Goal: Task Accomplishment & Management: Use online tool/utility

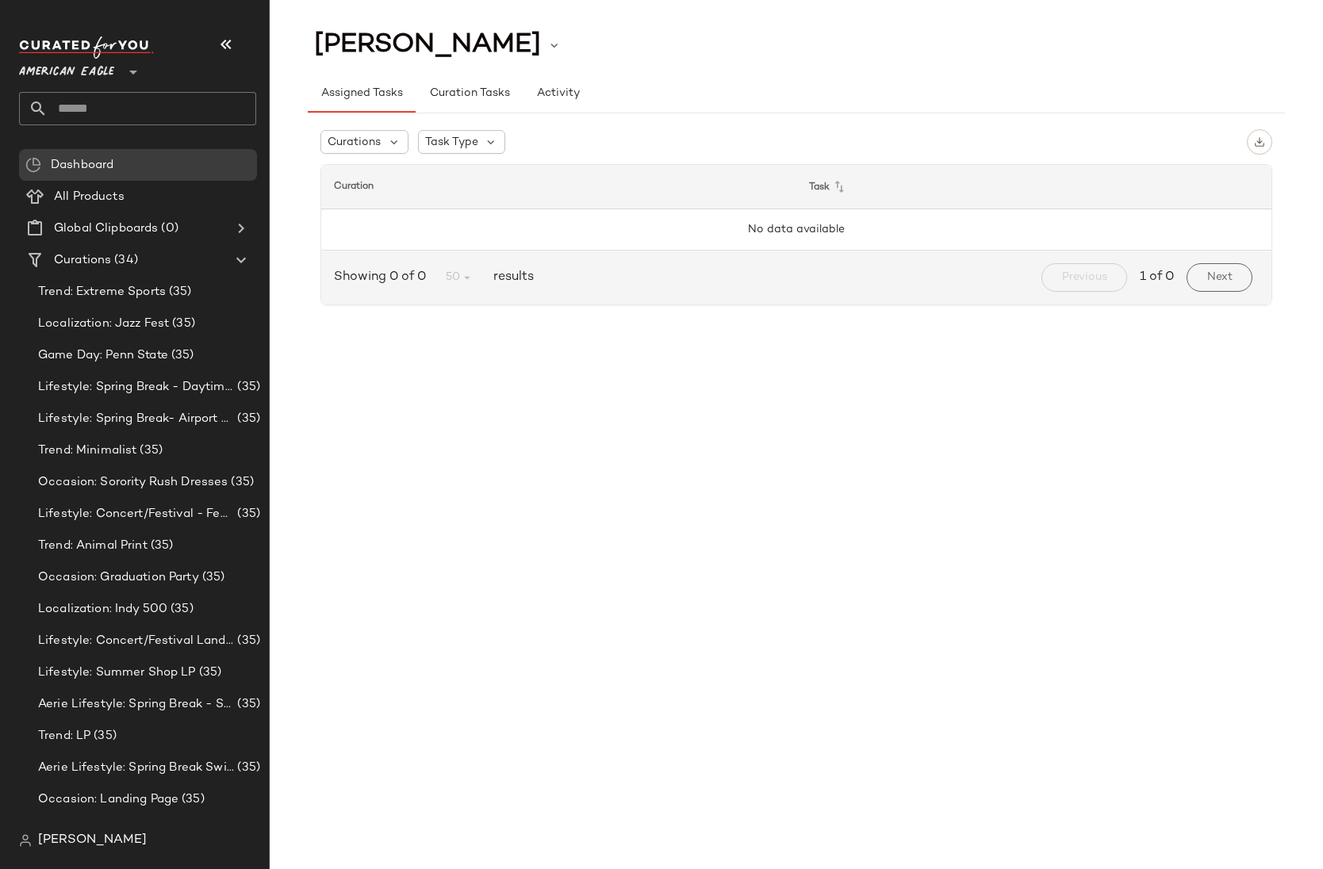
click at [54, 845] on span "[PERSON_NAME]" at bounding box center [92, 840] width 109 height 19
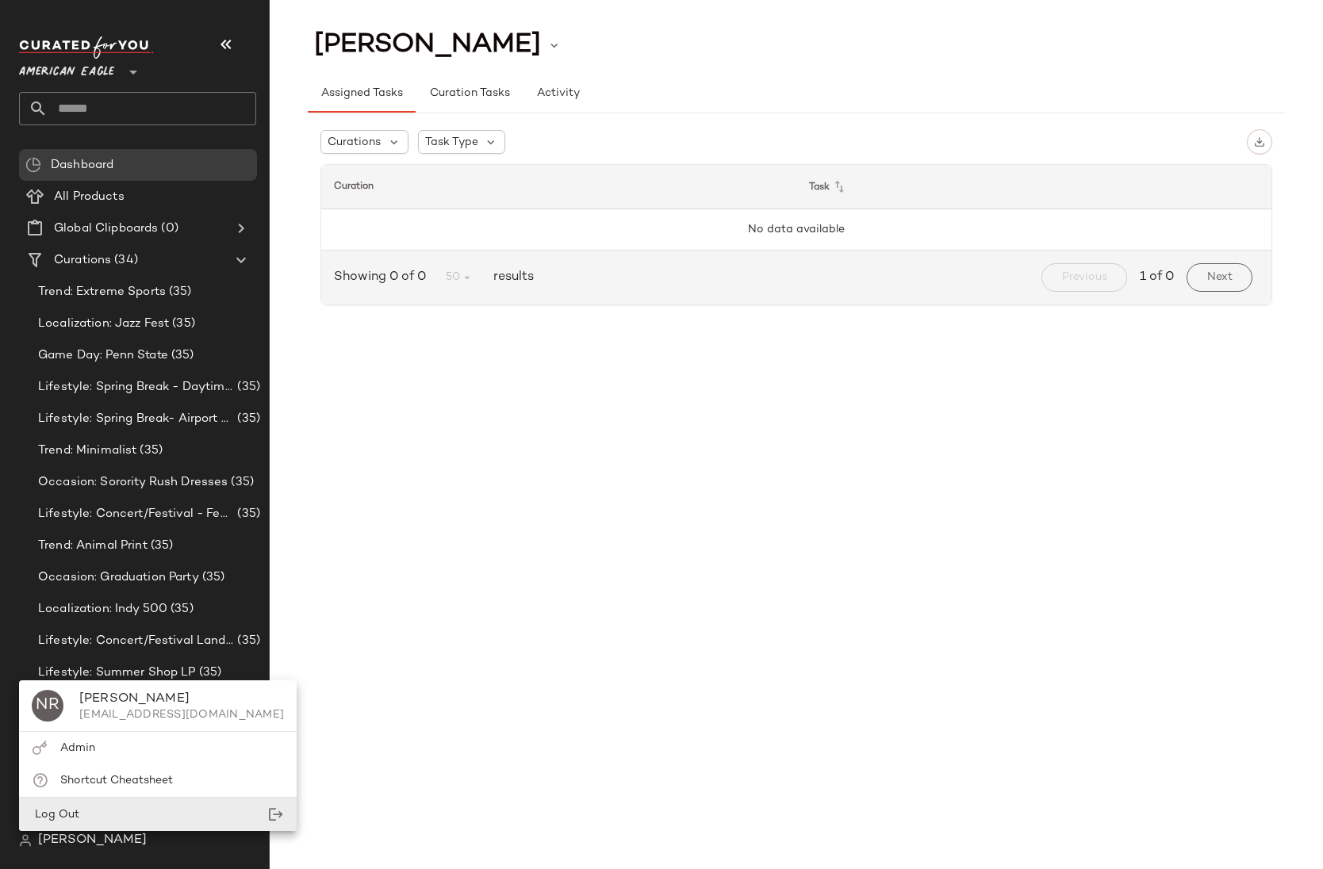
click at [70, 803] on div "Log Out" at bounding box center [158, 815] width 278 height 33
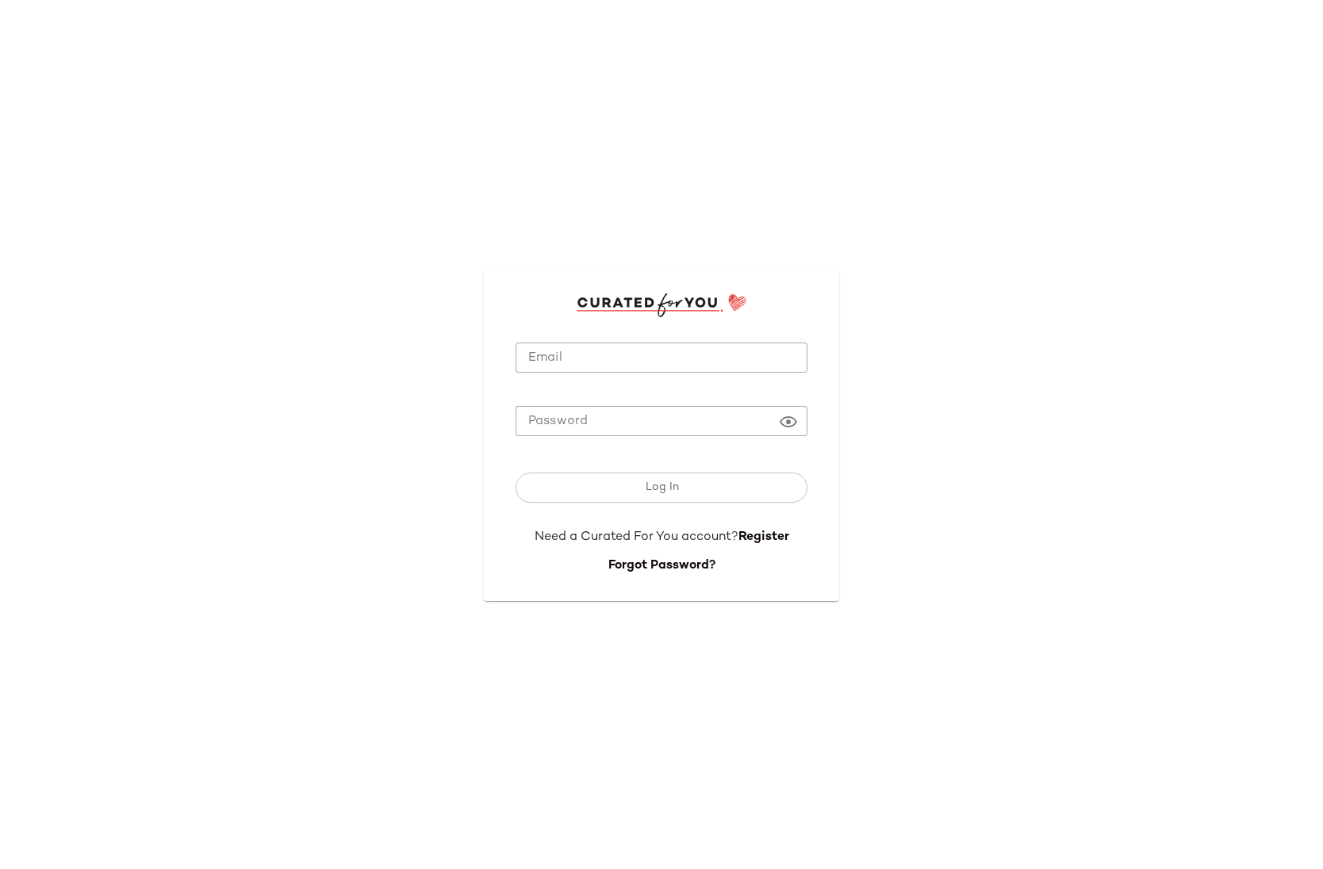
click at [594, 363] on input "Email" at bounding box center [662, 358] width 292 height 31
type input "**********"
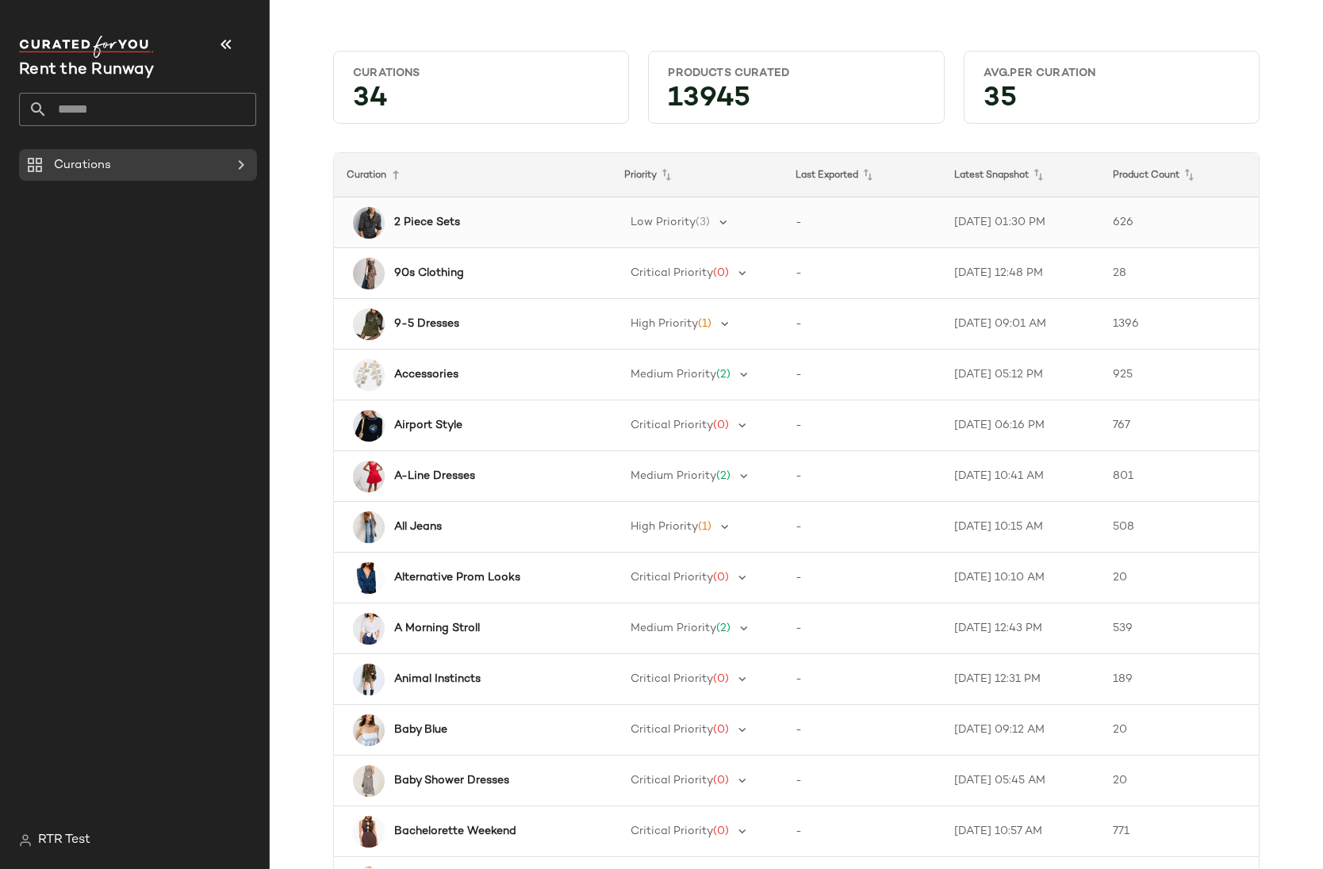
click at [385, 224] on div "2 Piece Sets" at bounding box center [487, 222] width 205 height 17
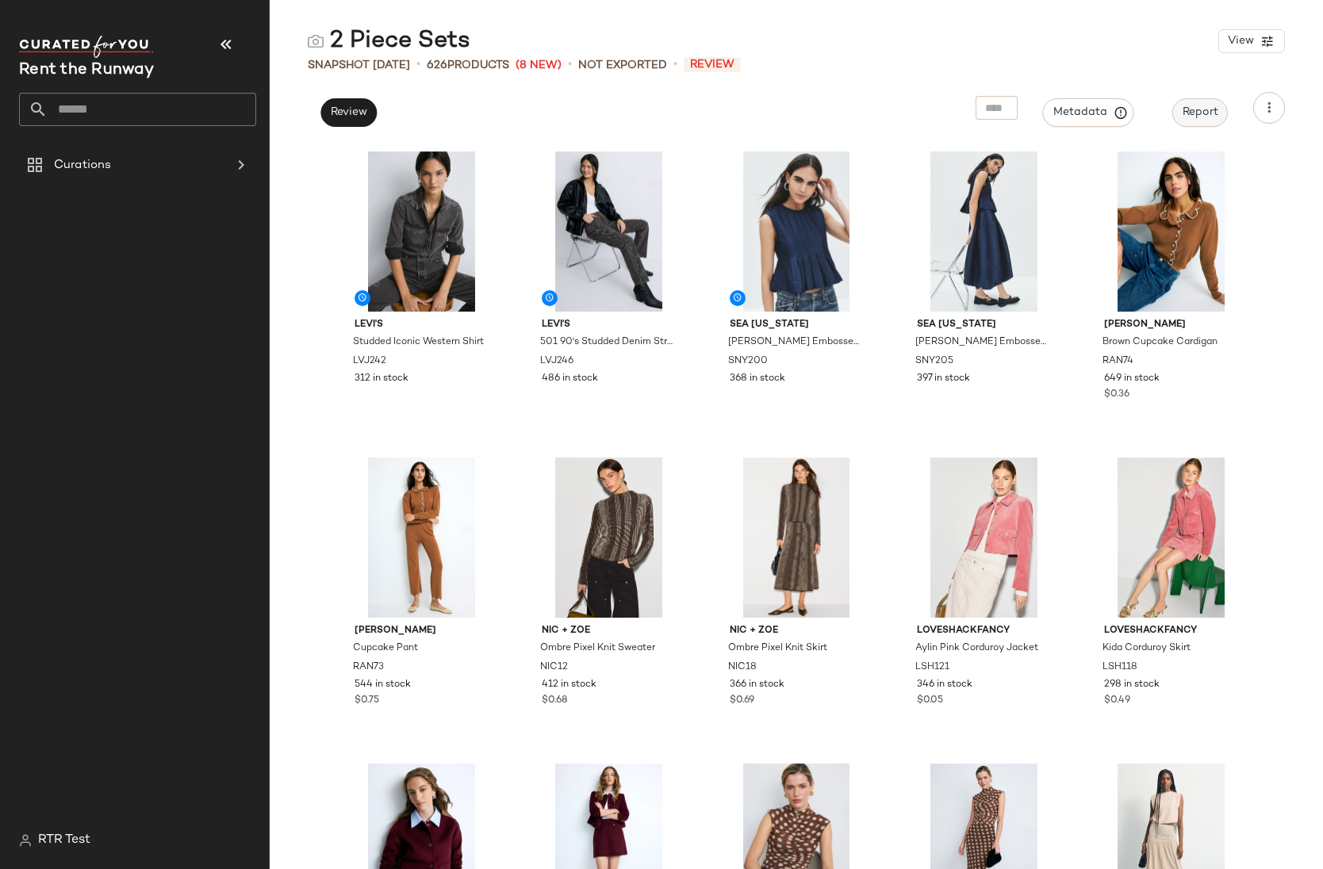
click at [1206, 119] on button "Report" at bounding box center [1200, 112] width 56 height 29
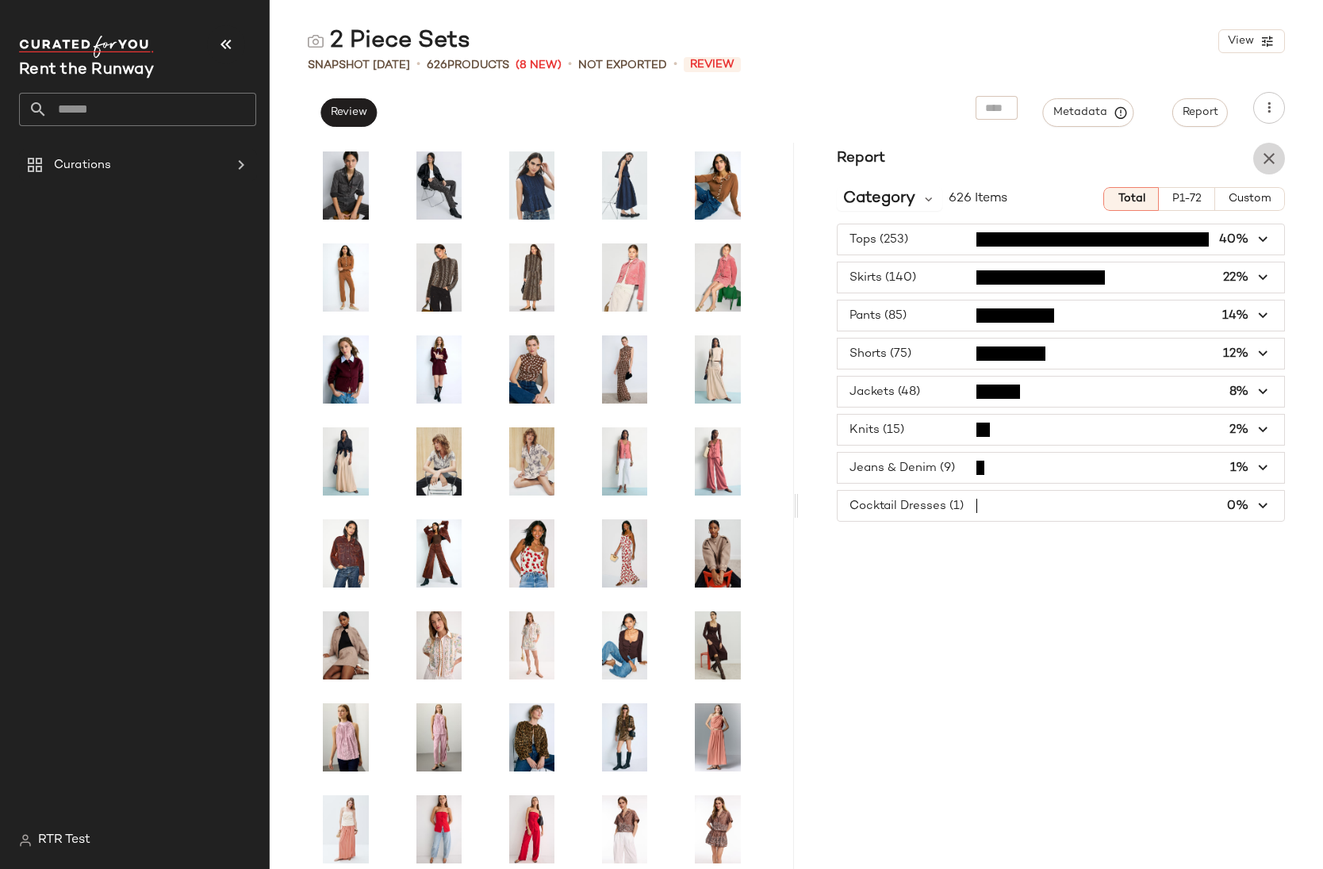
click at [1275, 152] on icon "button" at bounding box center [1268, 158] width 19 height 19
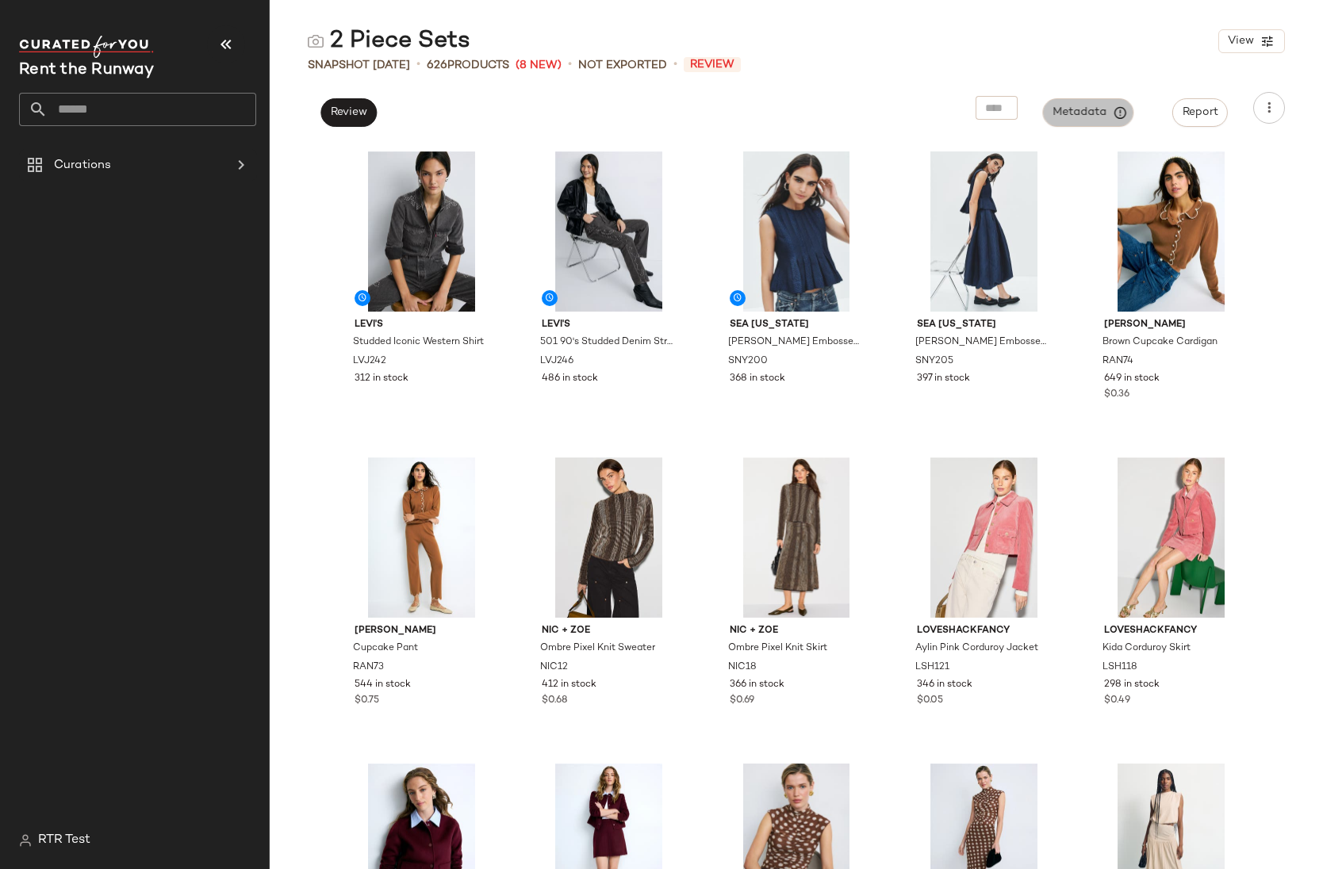
click at [1081, 115] on span "Metadata" at bounding box center [1088, 112] width 72 height 14
click at [1271, 113] on icon "button" at bounding box center [1269, 108] width 16 height 16
click at [1098, 70] on div "Snapshot [DATE] • 626 Products (8 New) • Not Exported • Review" at bounding box center [796, 65] width 1053 height 16
click at [433, 231] on div "#1" at bounding box center [421, 231] width 159 height 160
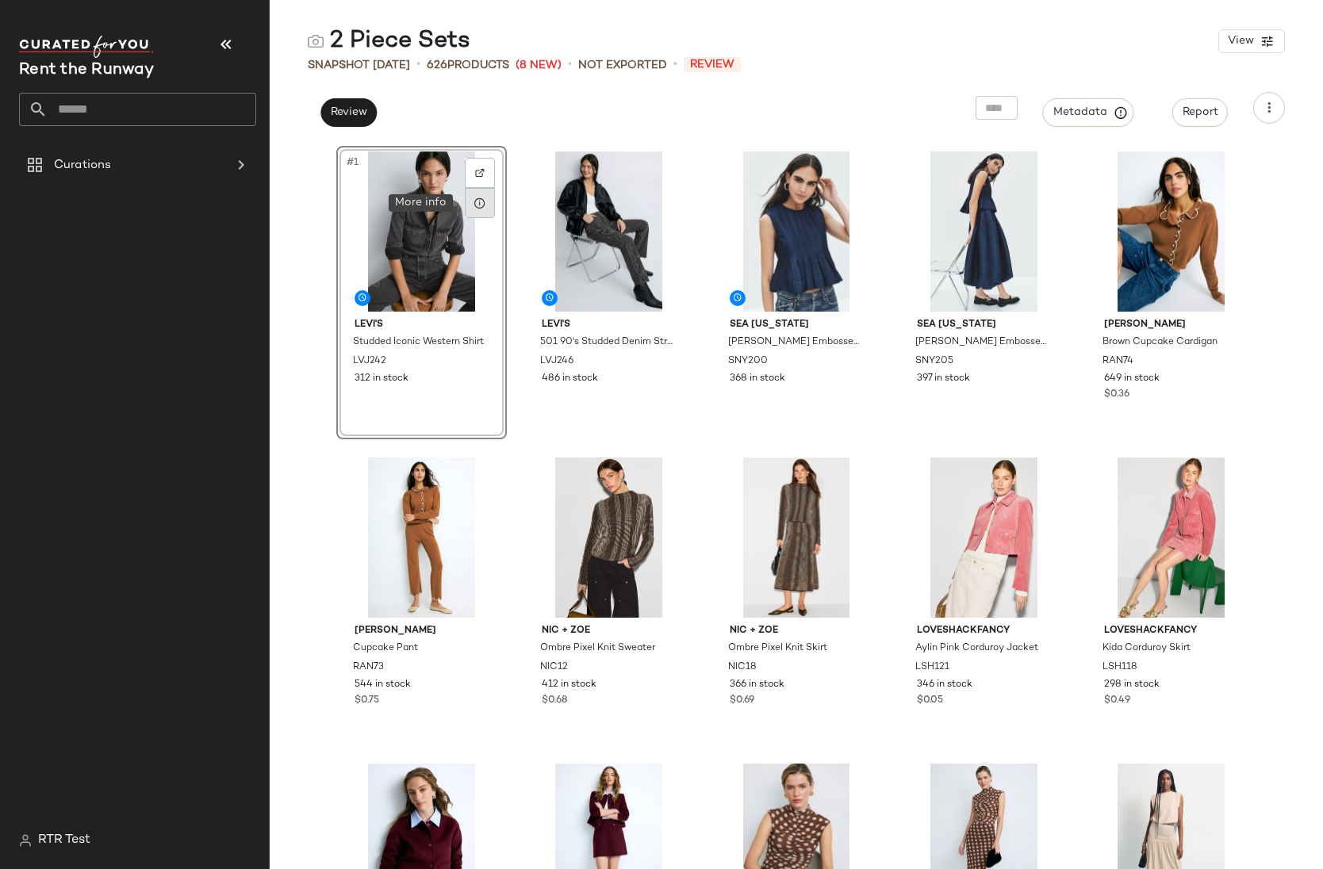
click at [473, 208] on icon at bounding box center [479, 203] width 13 height 13
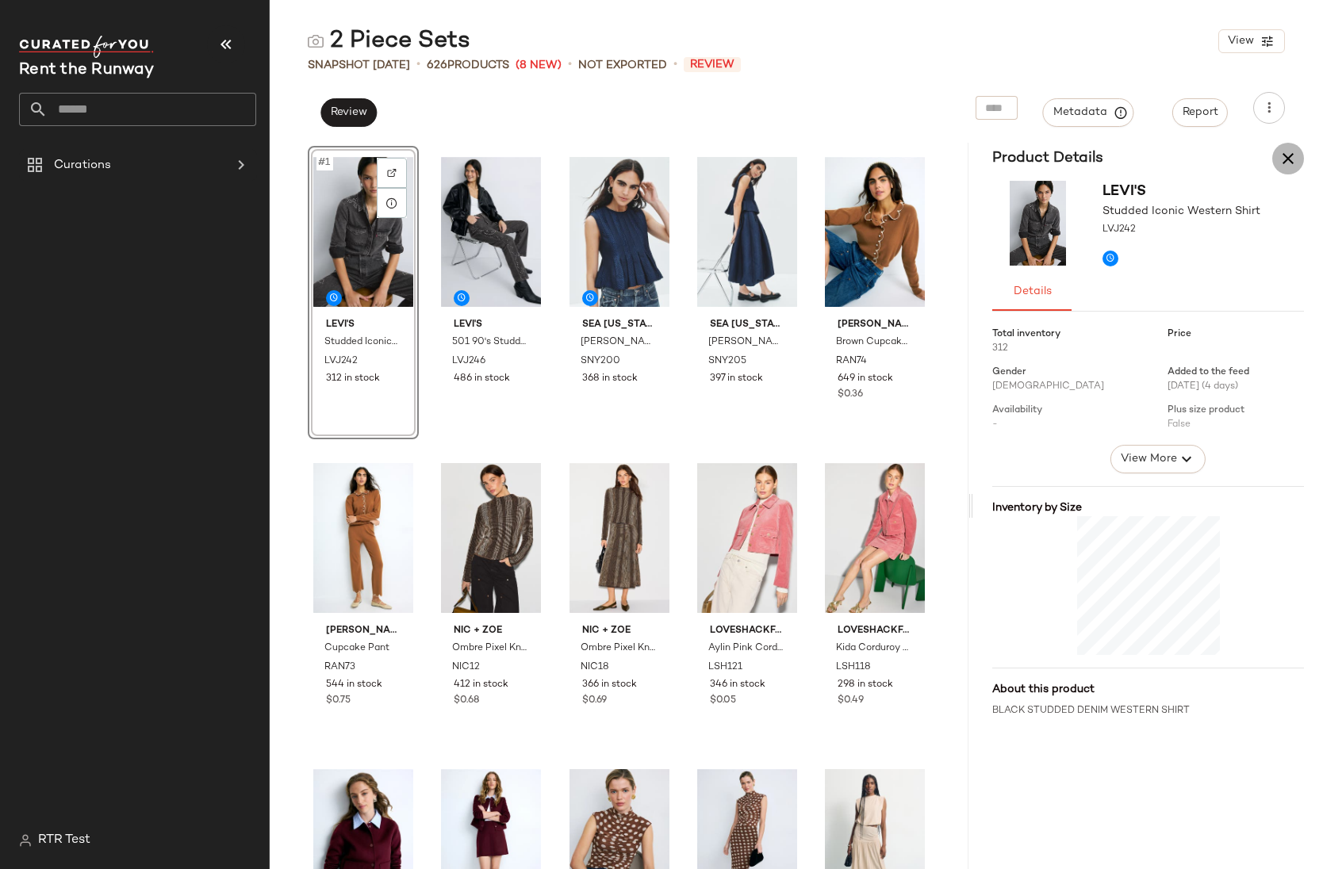
click at [1283, 156] on icon "button" at bounding box center [1288, 158] width 19 height 19
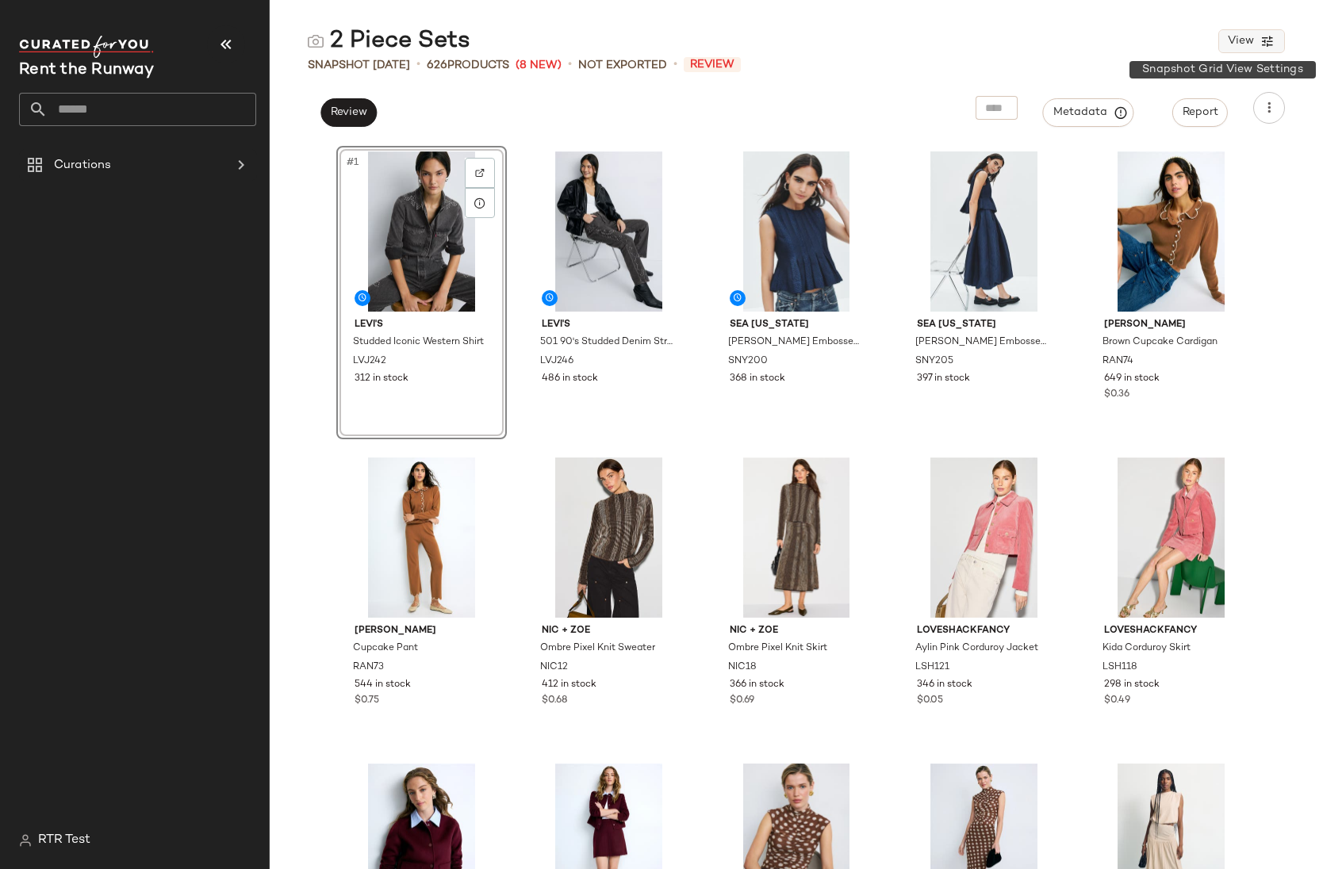
click at [1241, 35] on span "View" at bounding box center [1240, 41] width 27 height 13
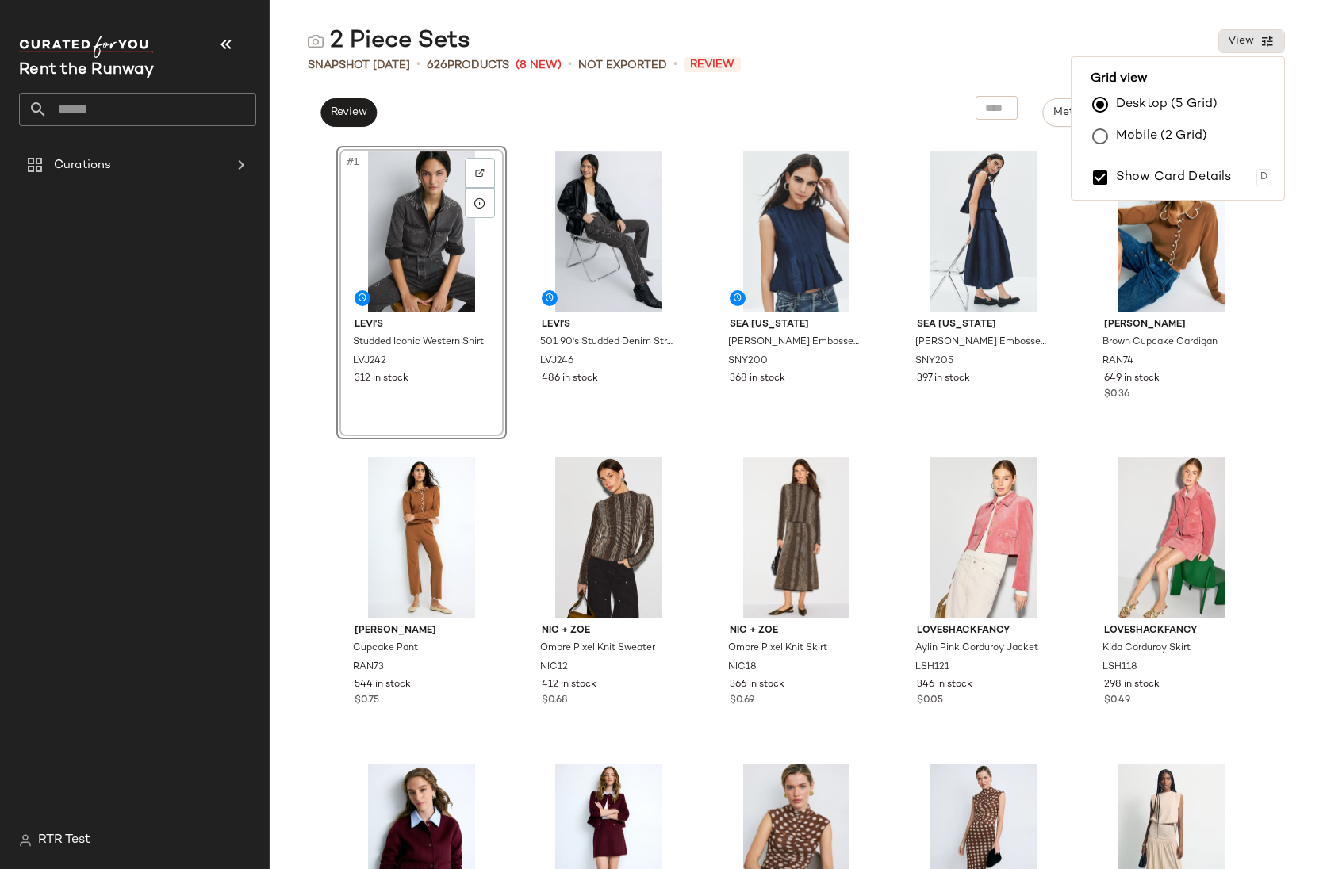
click at [1052, 38] on div "2 Piece Sets View" at bounding box center [796, 41] width 1053 height 32
click at [569, 17] on main "2 Piece Sets View Snapshot [DATE] • 626 Products (8 New) • Not Exported • Revie…" at bounding box center [661, 434] width 1323 height 869
